Goal: Leave review/rating: Leave review/rating

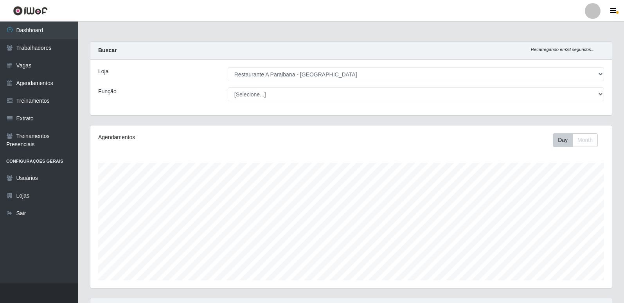
select select "342"
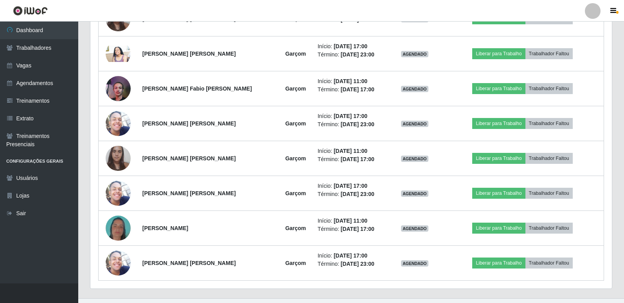
scroll to position [461, 0]
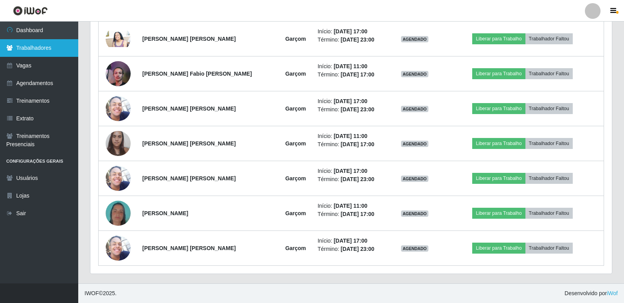
click at [31, 46] on link "Trabalhadores" at bounding box center [39, 48] width 78 height 18
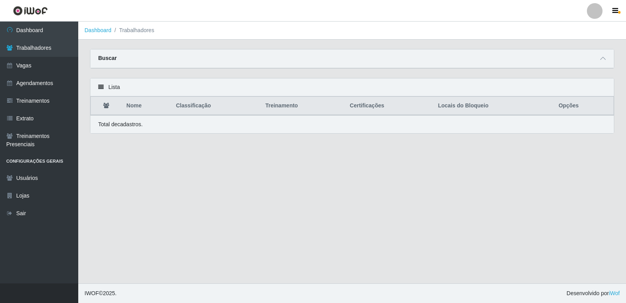
click at [184, 60] on div "Buscar" at bounding box center [352, 58] width 524 height 19
click at [52, 66] on link "Vagas" at bounding box center [39, 66] width 78 height 18
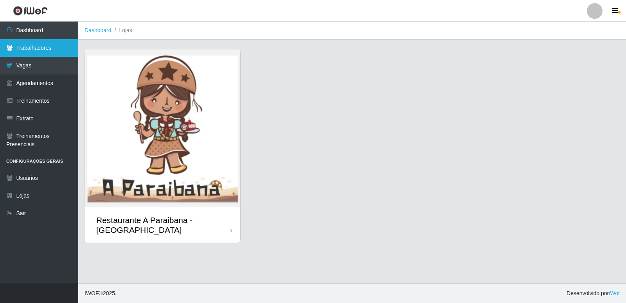
click at [49, 49] on link "Trabalhadores" at bounding box center [39, 48] width 78 height 18
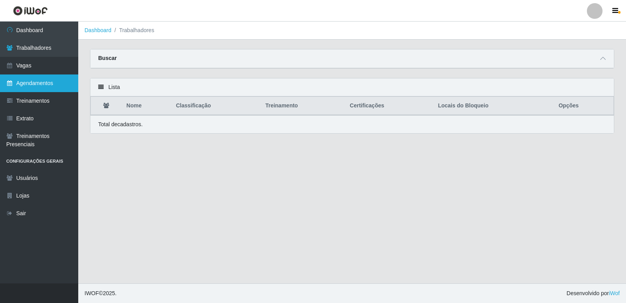
click at [40, 79] on link "Agendamentos" at bounding box center [39, 83] width 78 height 18
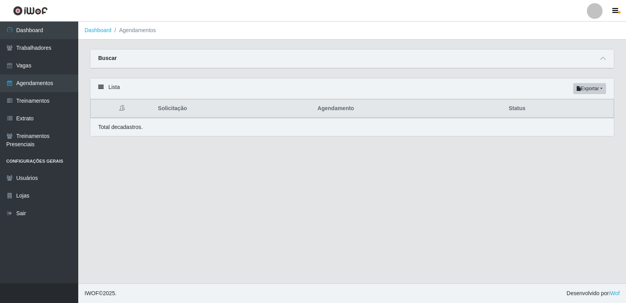
click at [170, 57] on div "Buscar" at bounding box center [352, 58] width 524 height 19
click at [108, 60] on strong "Buscar" at bounding box center [107, 58] width 18 height 6
click at [356, 131] on div "Total de cadastros." at bounding box center [352, 127] width 508 height 8
click at [50, 45] on link "Trabalhadores" at bounding box center [39, 48] width 78 height 18
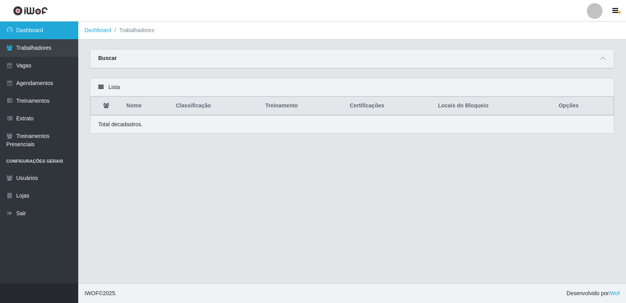
click at [50, 28] on link "Dashboard" at bounding box center [39, 31] width 78 height 18
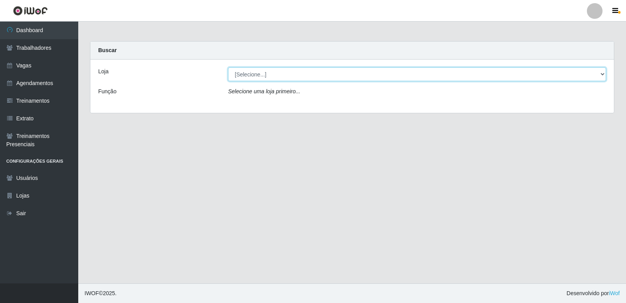
click at [254, 74] on select "[Selecione...] Restaurante A Paraibana - [GEOGRAPHIC_DATA]" at bounding box center [417, 74] width 378 height 14
select select "342"
click at [228, 67] on select "[Selecione...] Restaurante A Paraibana - [GEOGRAPHIC_DATA]" at bounding box center [417, 74] width 378 height 14
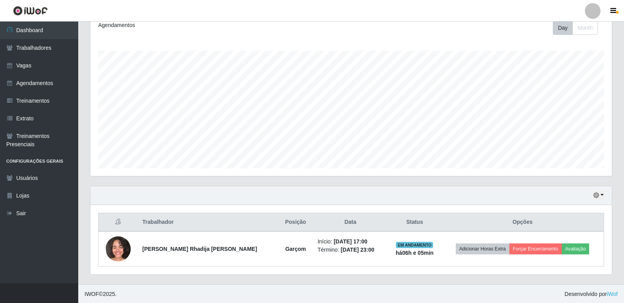
scroll to position [113, 0]
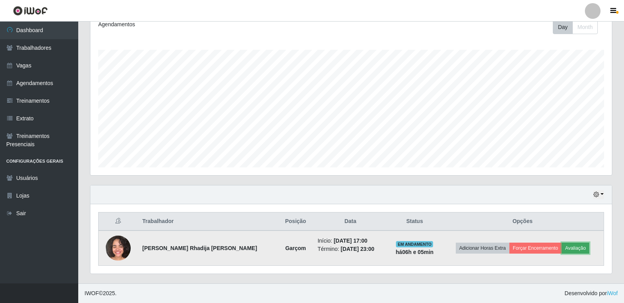
click at [581, 248] on button "Avaliação" at bounding box center [576, 247] width 28 height 11
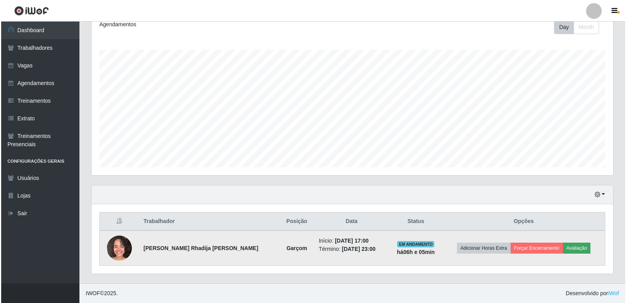
scroll to position [162, 518]
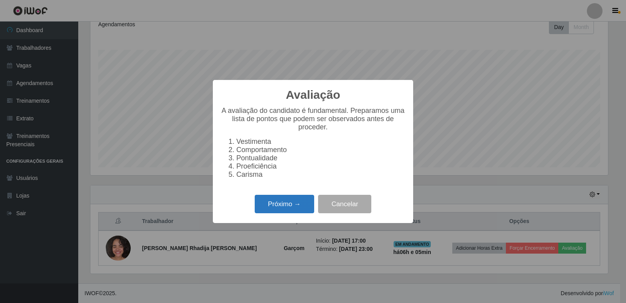
click at [298, 207] on button "Próximo →" at bounding box center [285, 204] width 60 height 18
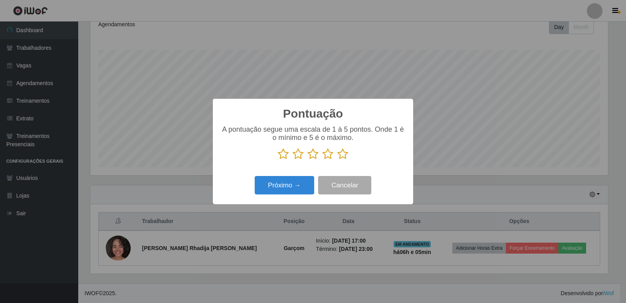
click at [343, 153] on icon at bounding box center [342, 154] width 11 height 12
click at [337, 160] on input "radio" at bounding box center [337, 160] width 0 height 0
click at [283, 189] on button "Próximo →" at bounding box center [285, 185] width 60 height 18
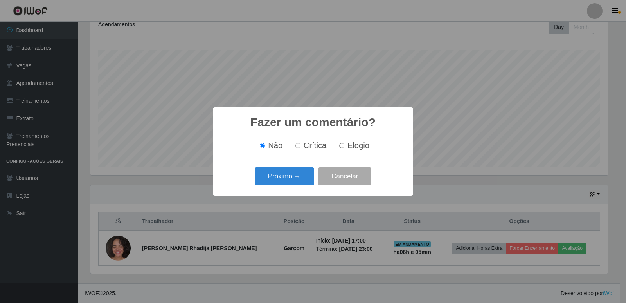
click at [343, 144] on input "Elogio" at bounding box center [341, 145] width 5 height 5
radio input "true"
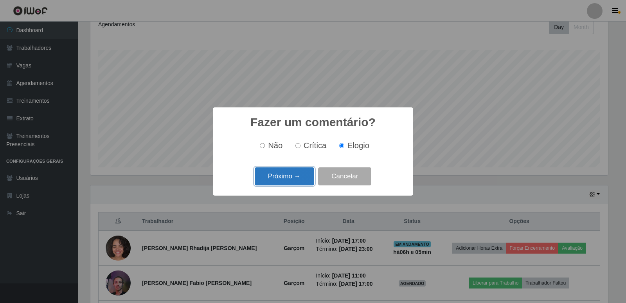
click at [289, 175] on button "Próximo →" at bounding box center [285, 176] width 60 height 18
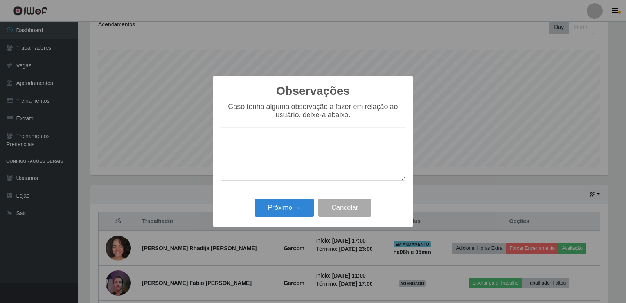
click at [289, 175] on textarea at bounding box center [313, 154] width 185 height 54
type textarea "exscelente"
click at [287, 212] on button "Próximo →" at bounding box center [285, 207] width 60 height 18
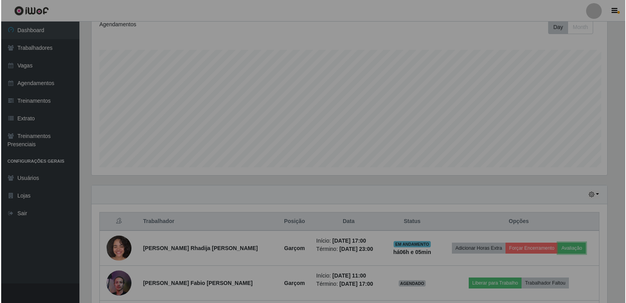
scroll to position [162, 522]
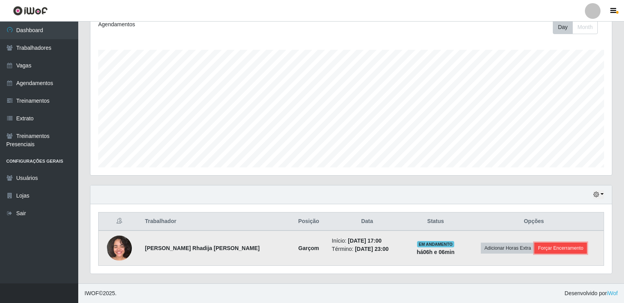
click at [546, 247] on button "Forçar Encerramento" at bounding box center [561, 247] width 52 height 11
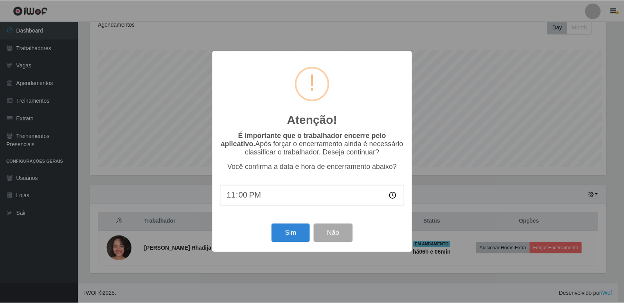
scroll to position [162, 518]
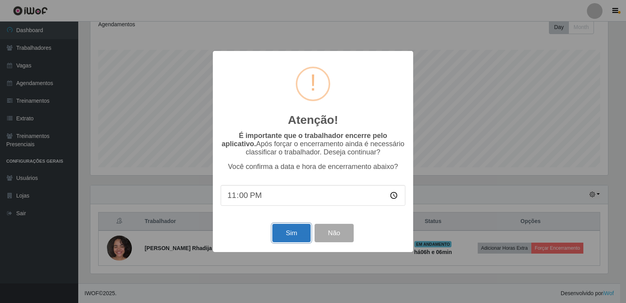
click at [294, 234] on button "Sim" at bounding box center [291, 233] width 38 height 18
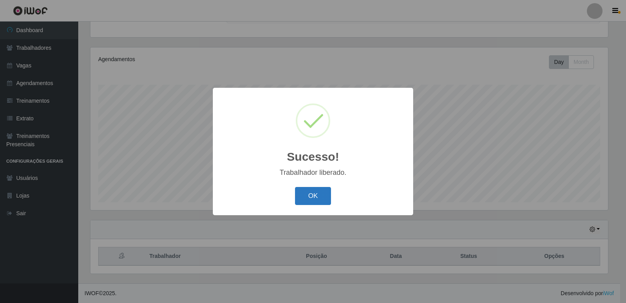
click at [318, 197] on button "OK" at bounding box center [313, 196] width 36 height 18
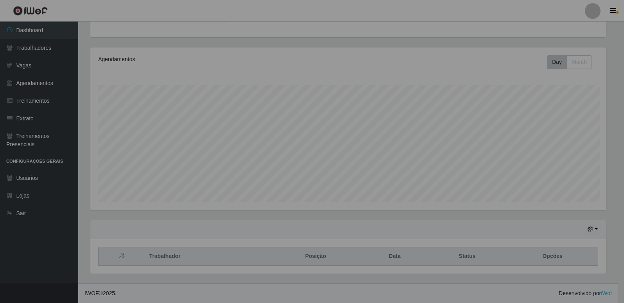
scroll to position [162, 522]
